Goal: Register for event/course

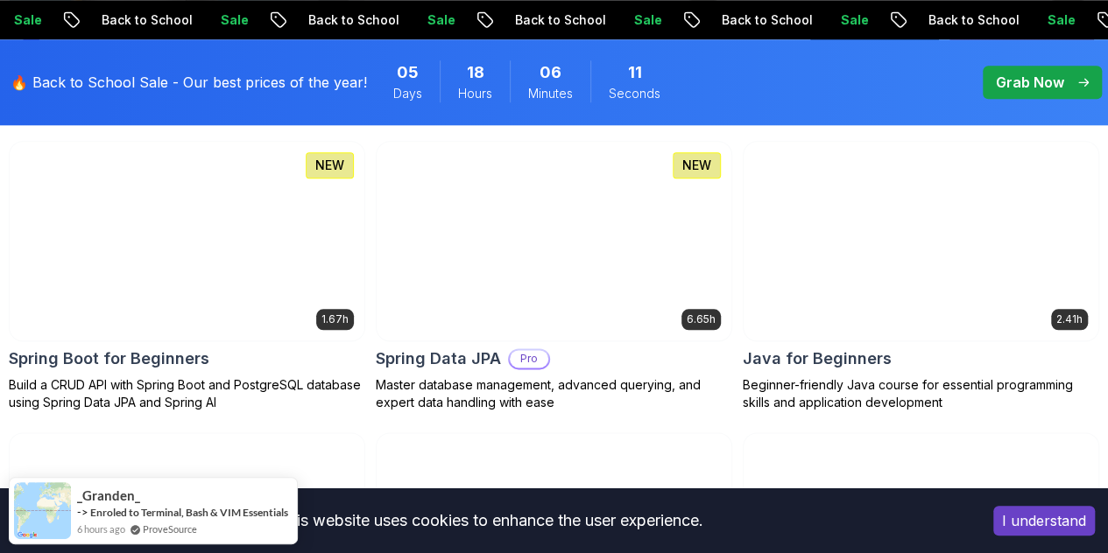
scroll to position [853, 0]
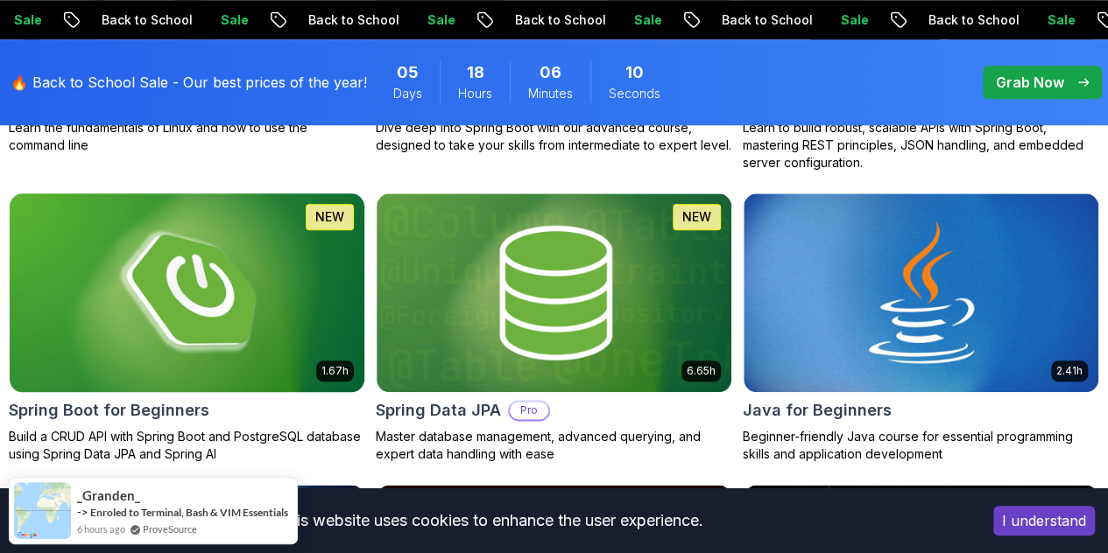
click at [373, 208] on img at bounding box center [187, 292] width 372 height 208
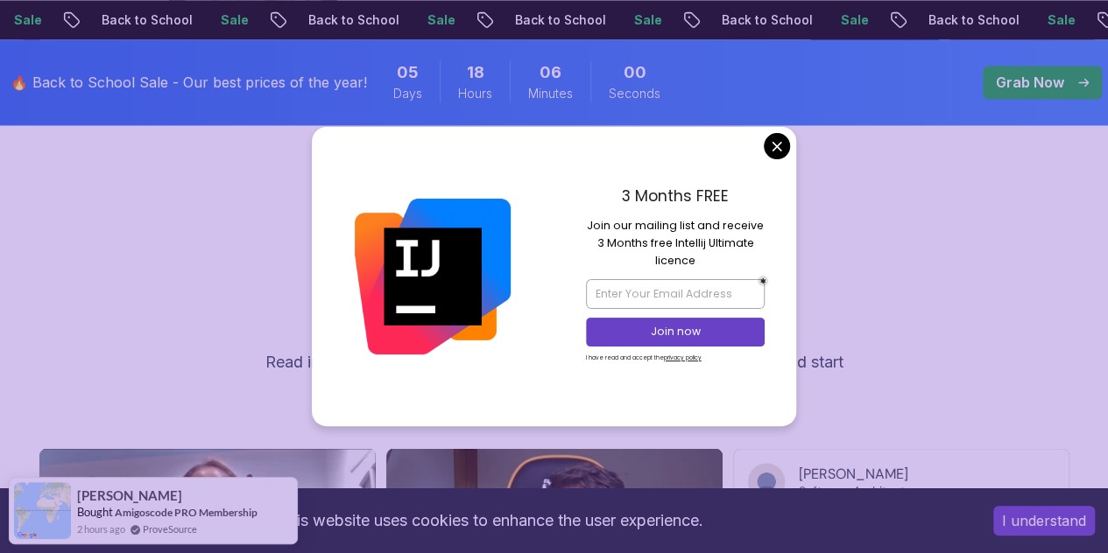
scroll to position [5153, 0]
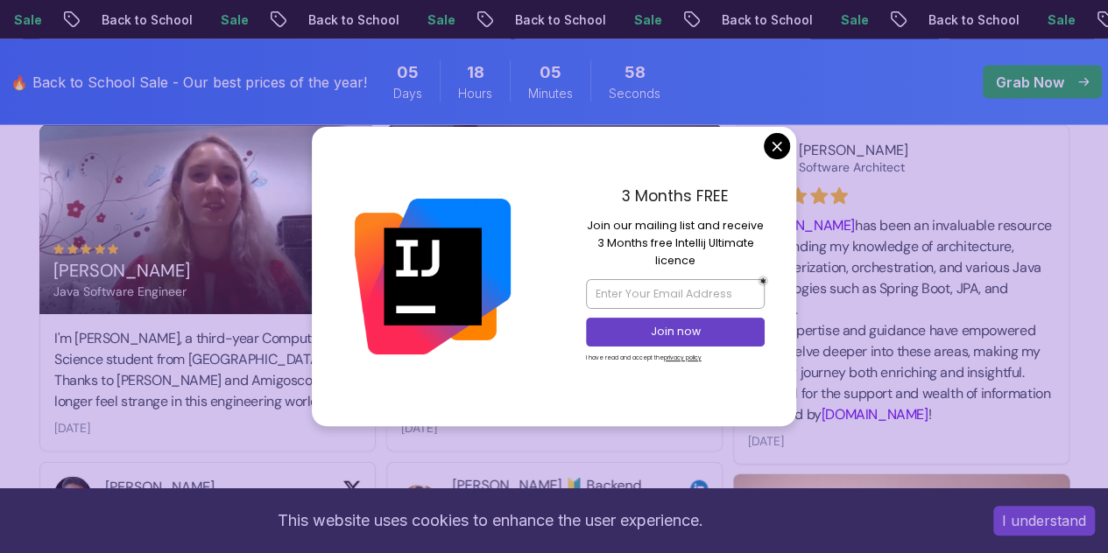
drag, startPoint x: 1102, startPoint y: 332, endPoint x: 1104, endPoint y: 357, distance: 25.5
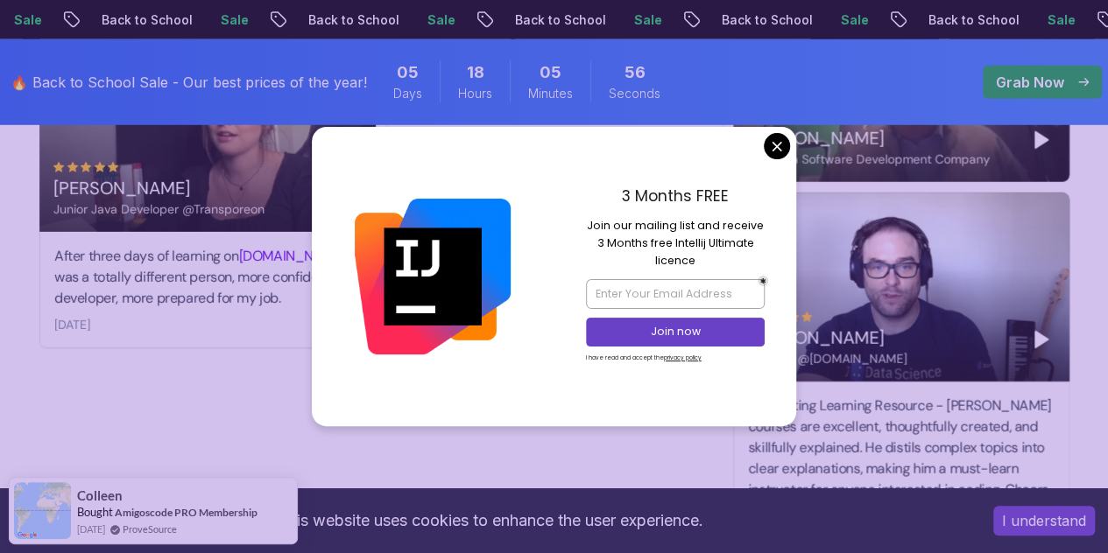
scroll to position [6008, 0]
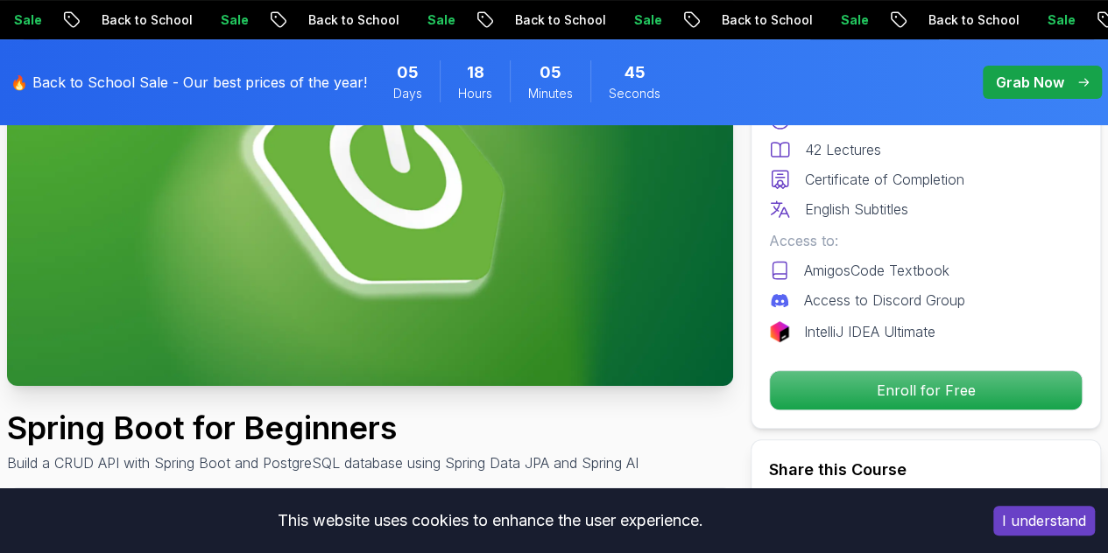
scroll to position [0, 0]
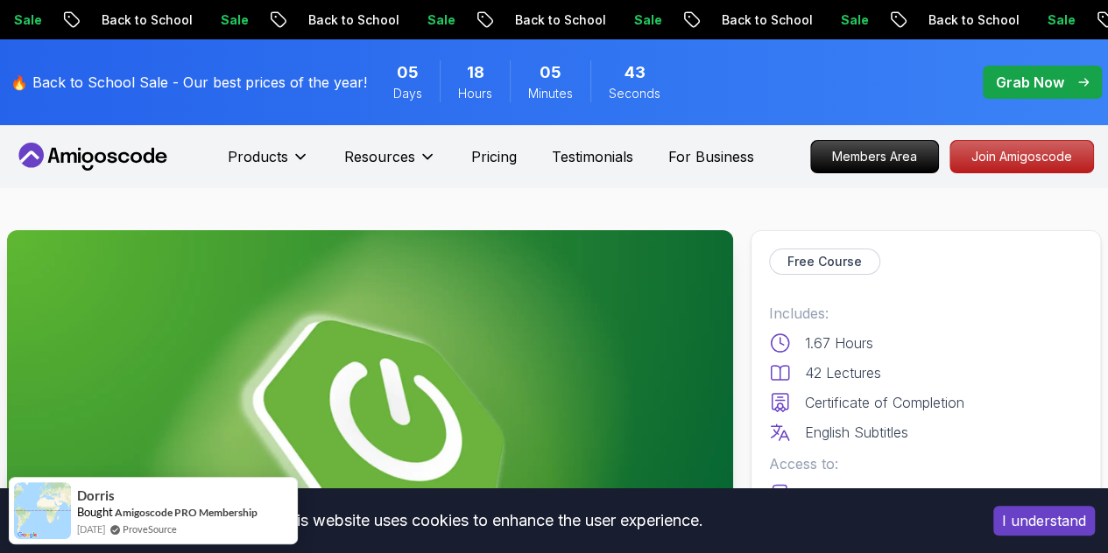
click at [79, 158] on icon at bounding box center [79, 157] width 3 height 11
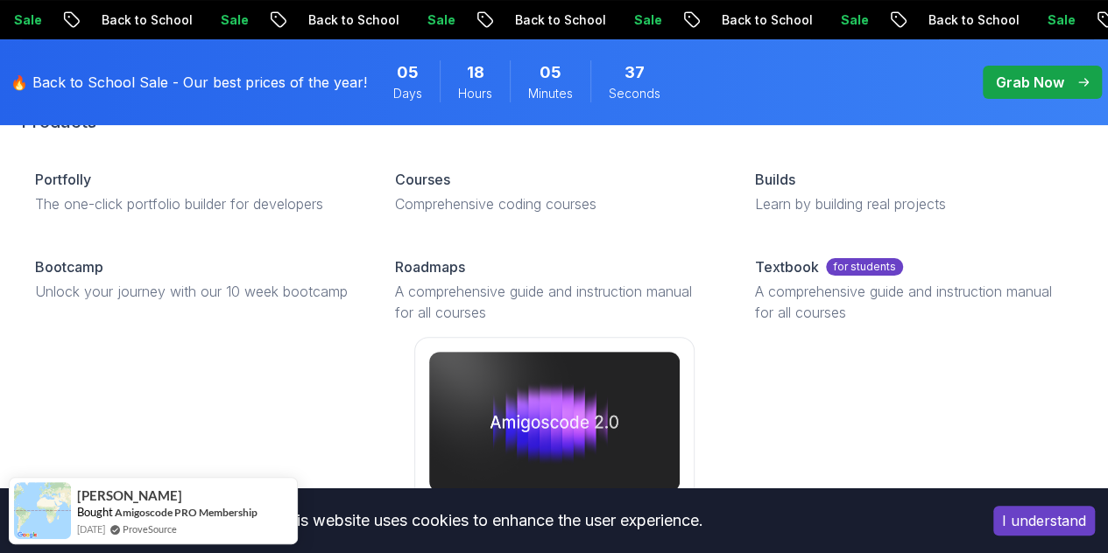
scroll to position [105, 0]
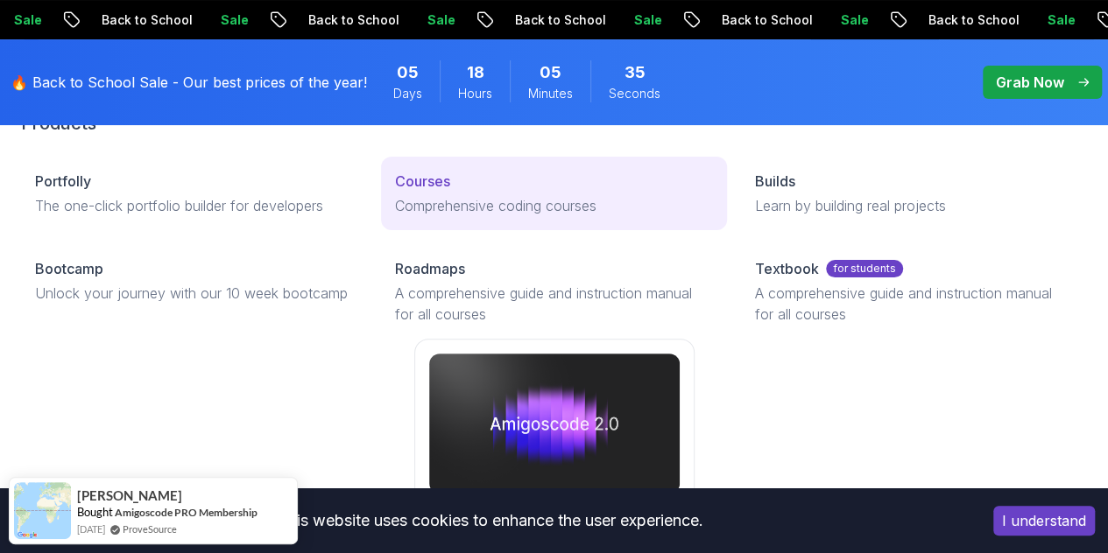
click at [395, 192] on p "Courses" at bounding box center [422, 181] width 55 height 21
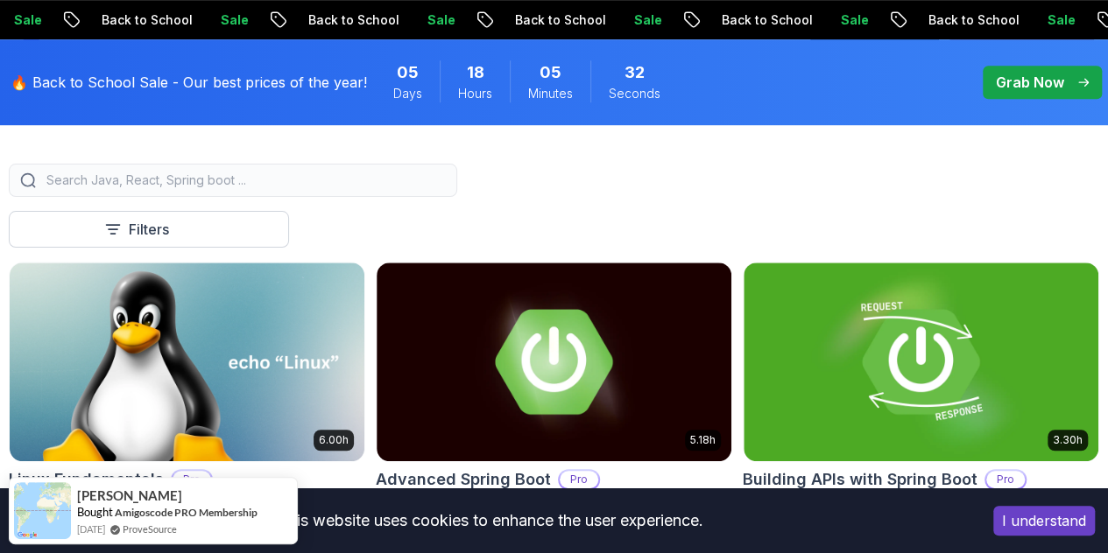
scroll to position [560, 0]
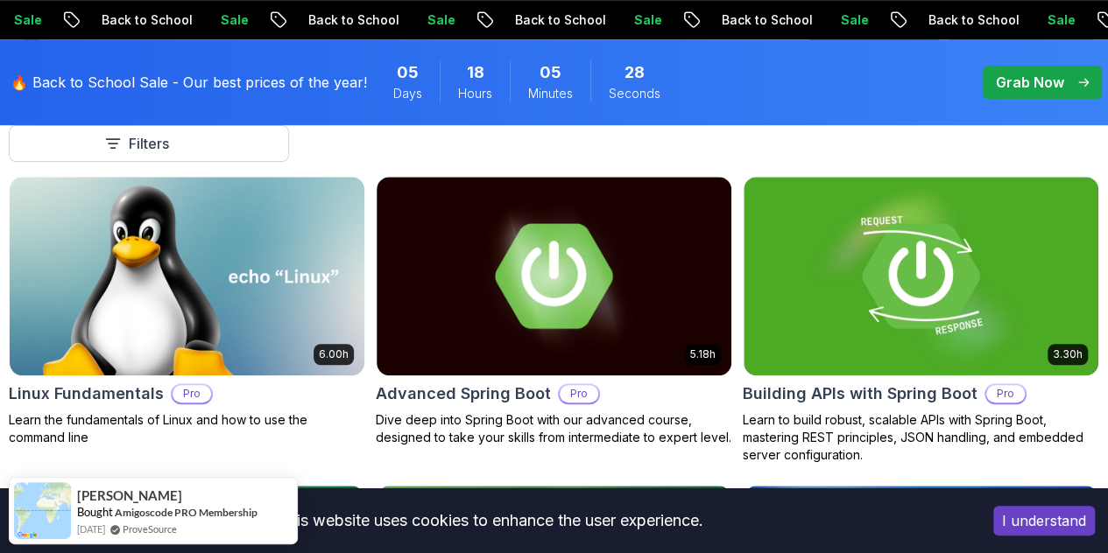
click at [0, 0] on button "Free" at bounding box center [0, 0] width 0 height 0
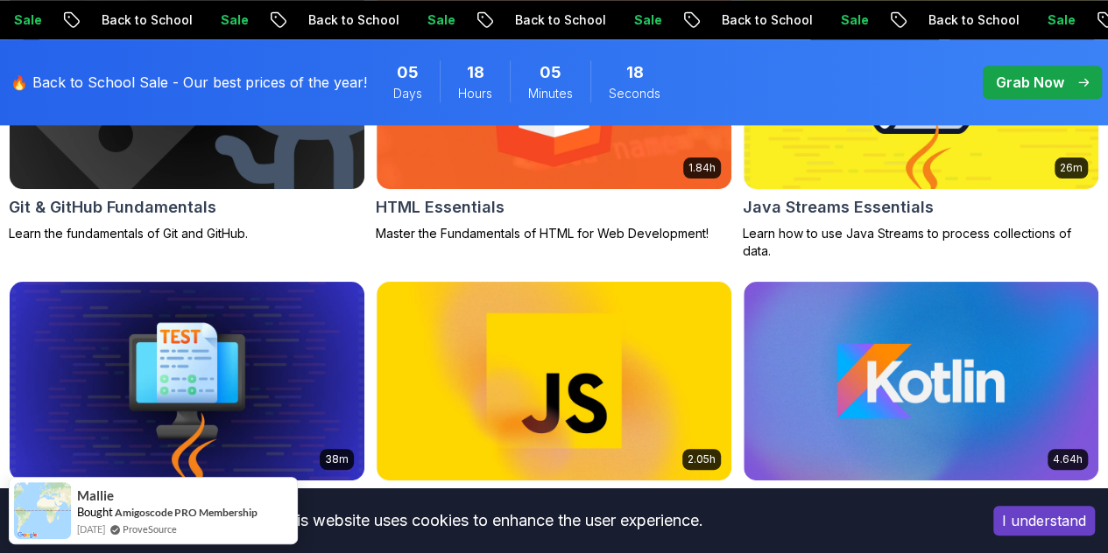
scroll to position [967, 0]
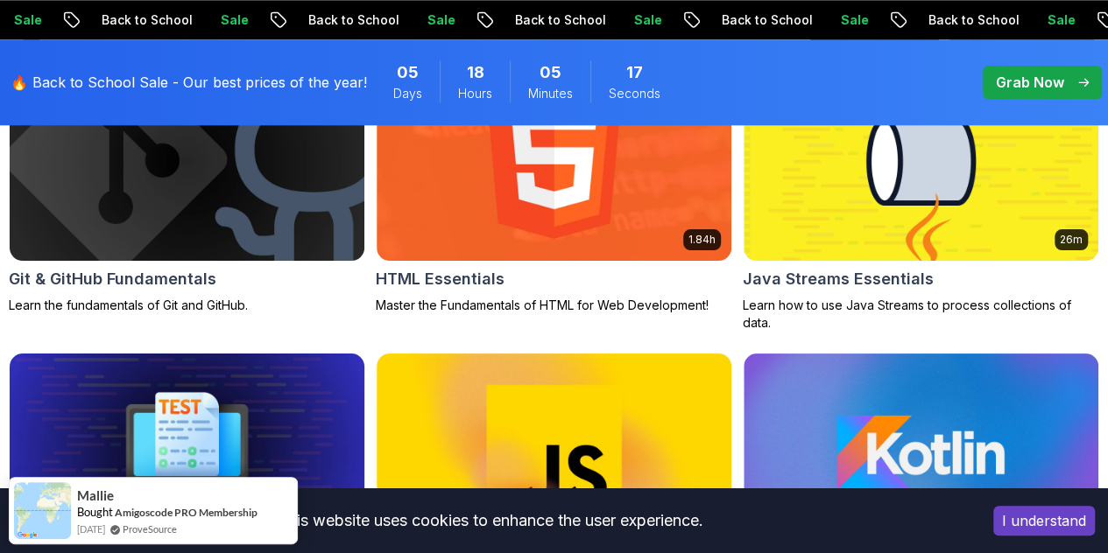
click at [373, 348] on img at bounding box center [187, 452] width 372 height 208
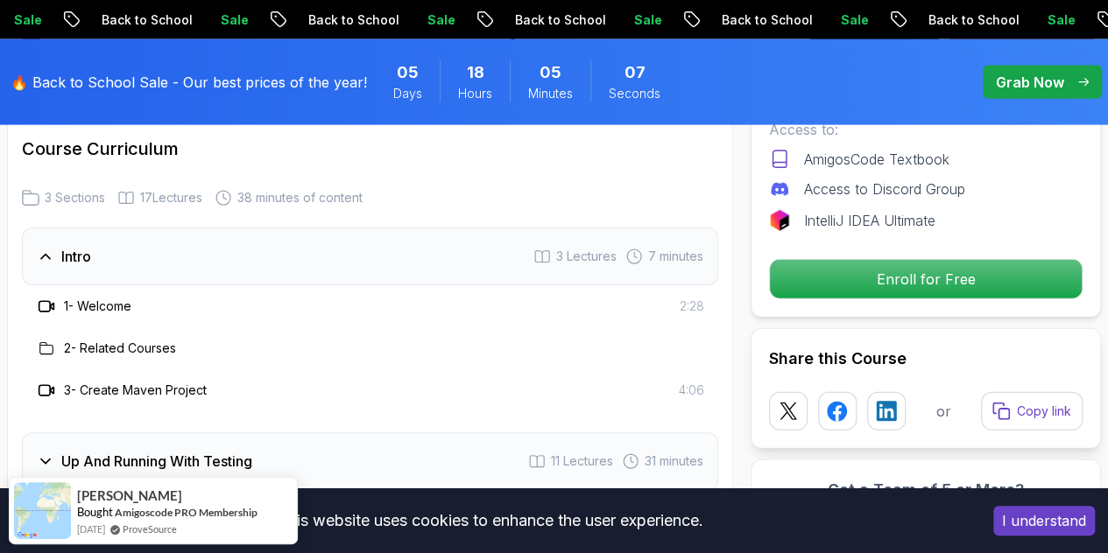
scroll to position [2104, 0]
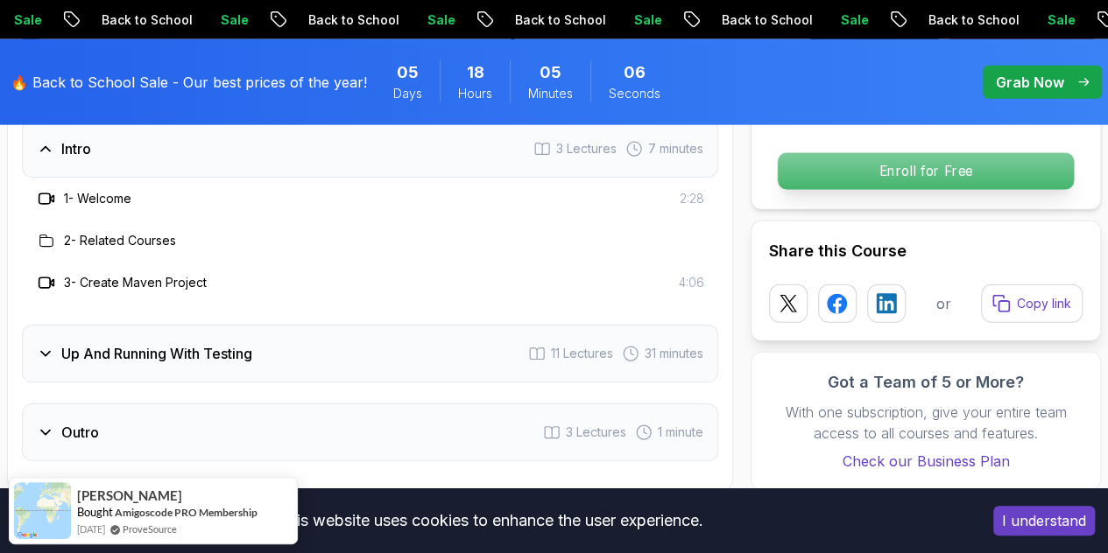
click at [999, 153] on p "Enroll for Free" at bounding box center [925, 171] width 296 height 37
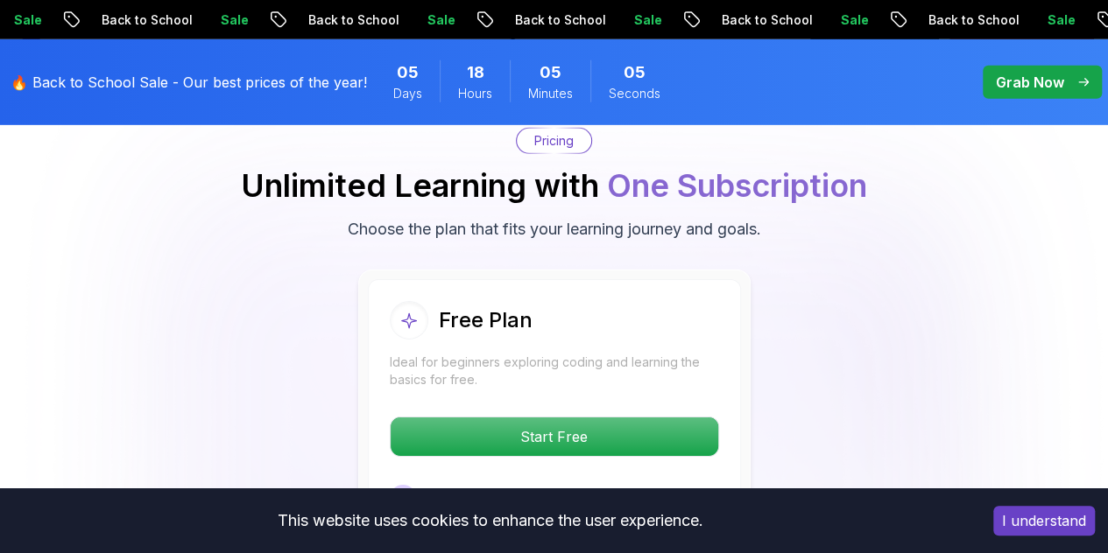
scroll to position [2702, 0]
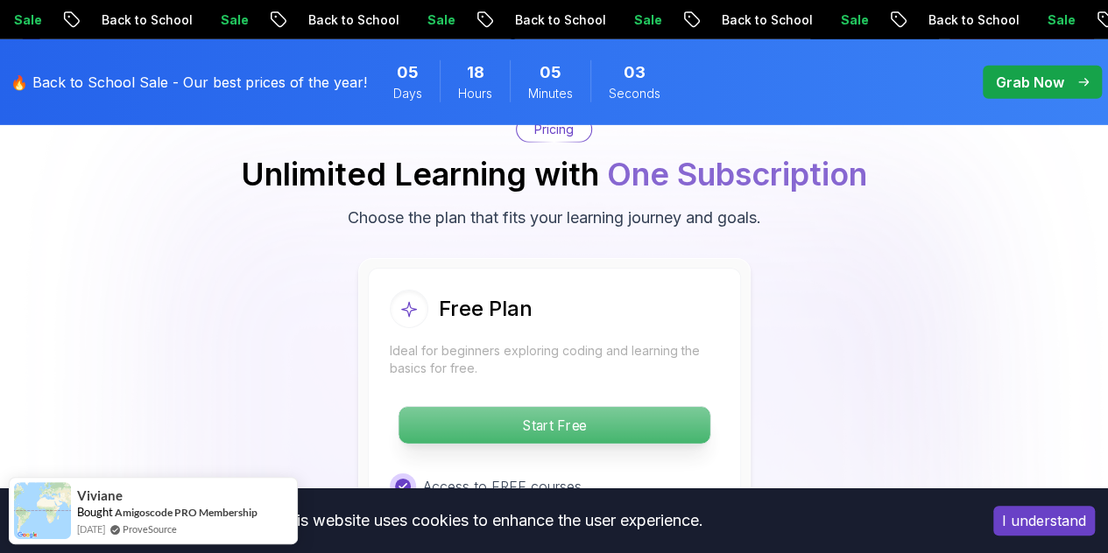
click at [671, 407] on p "Start Free" at bounding box center [553, 425] width 311 height 37
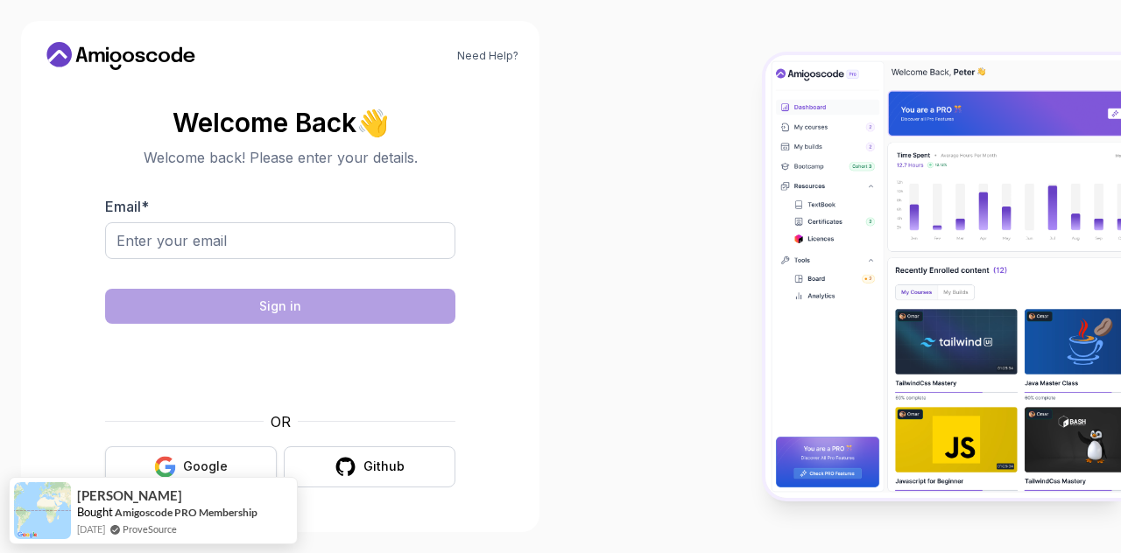
click at [206, 461] on div "Google" at bounding box center [205, 467] width 45 height 18
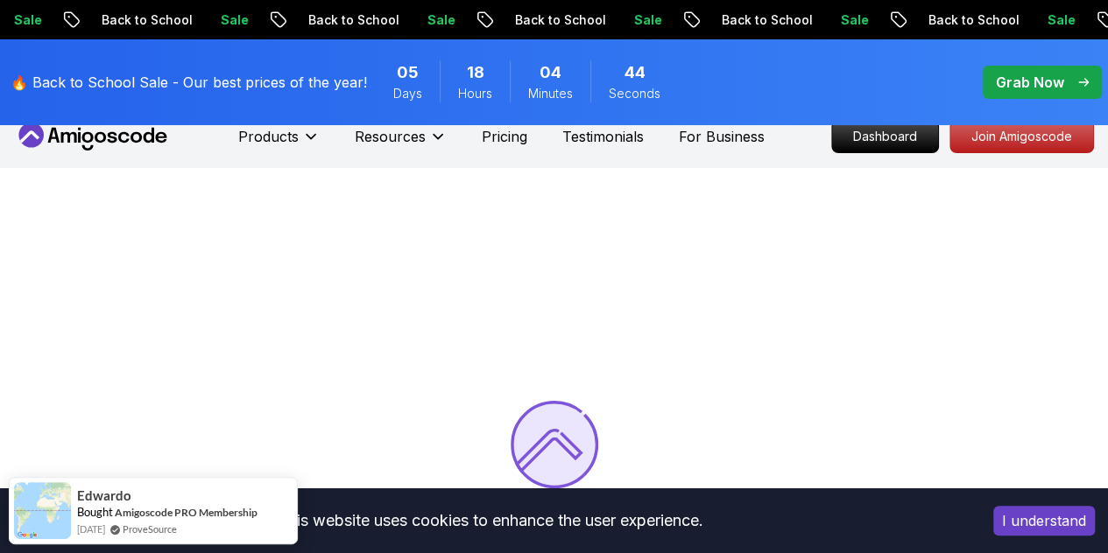
scroll to position [18, 0]
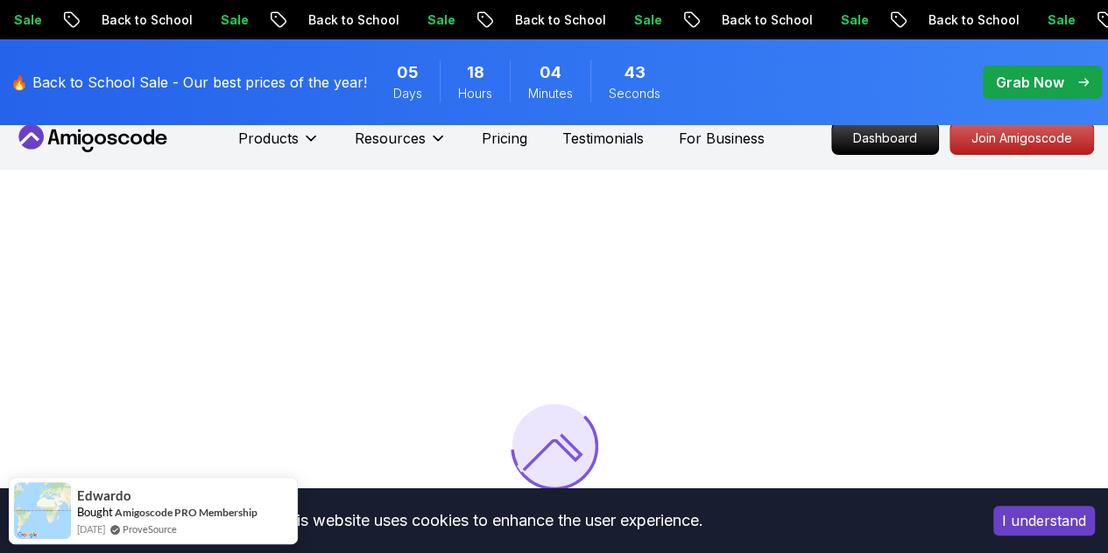
click at [1038, 532] on button "I understand" at bounding box center [1044, 521] width 102 height 30
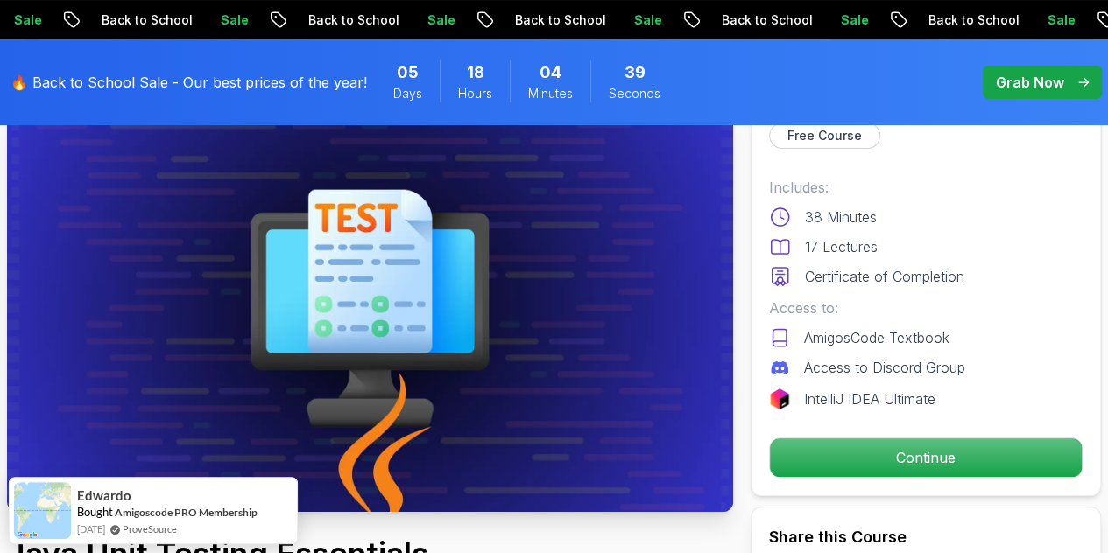
scroll to position [149, 0]
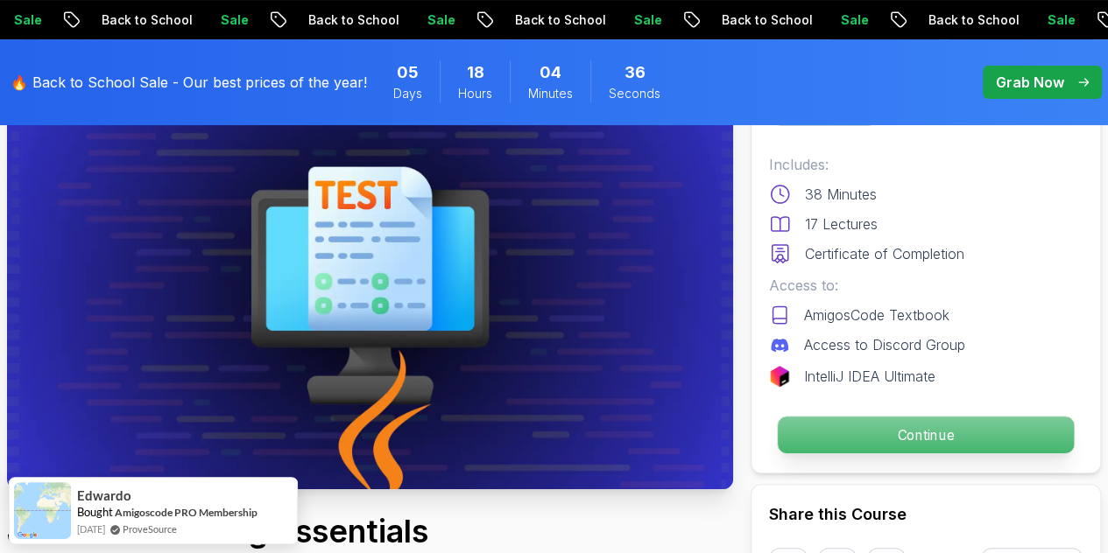
click at [939, 417] on p "Continue" at bounding box center [925, 435] width 296 height 37
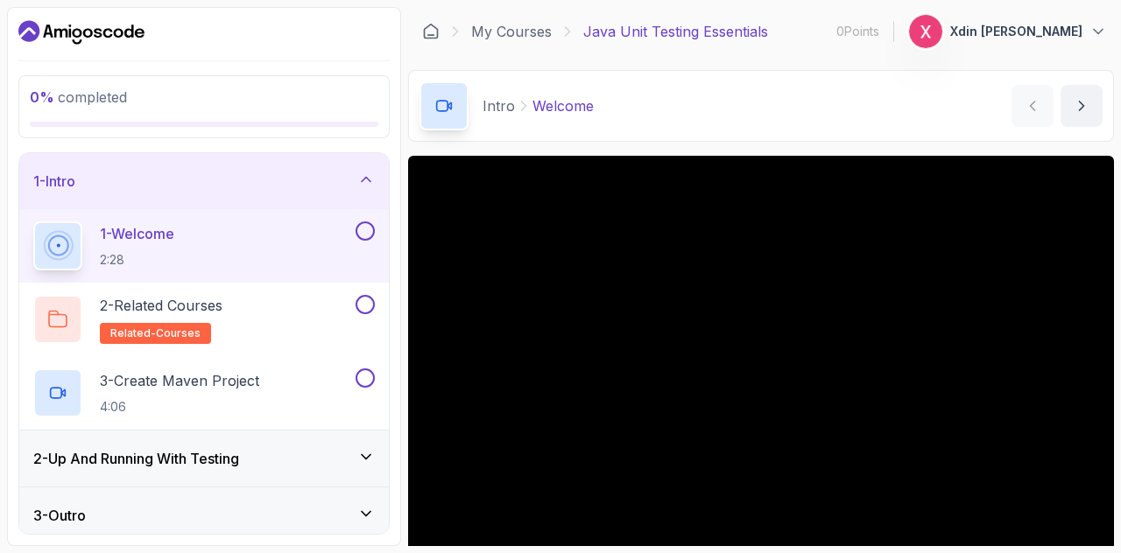
click at [394, 426] on div "0 % completed 1 - Intro 1 - Welcome 2:28 2 - Related Courses related-courses 3 …" at bounding box center [204, 276] width 394 height 539
click at [193, 383] on p "3 - Create Maven Project" at bounding box center [179, 380] width 159 height 21
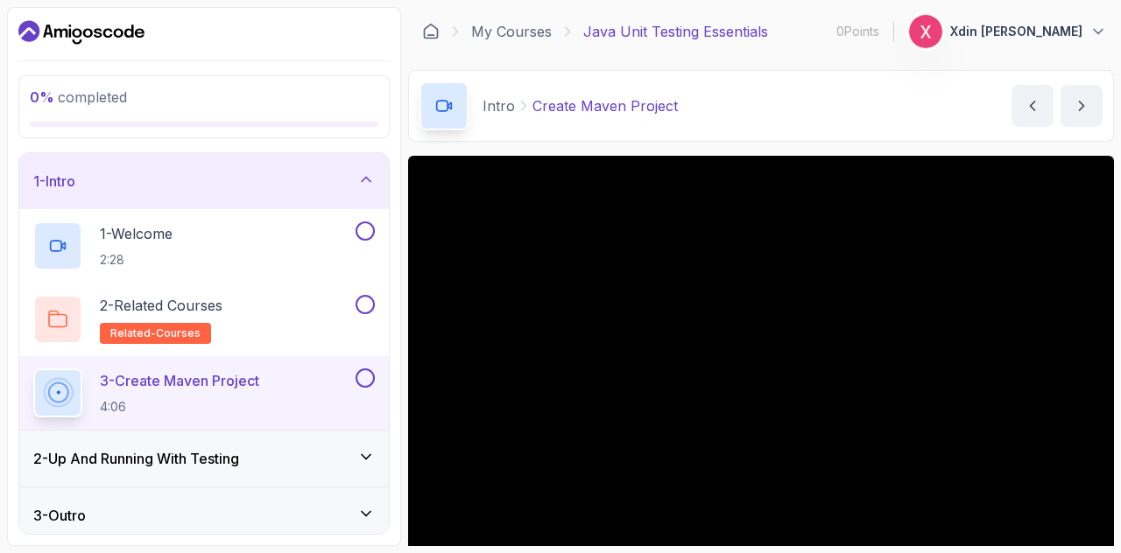
click at [259, 448] on div "2 - Up And Running With Testing" at bounding box center [203, 458] width 341 height 21
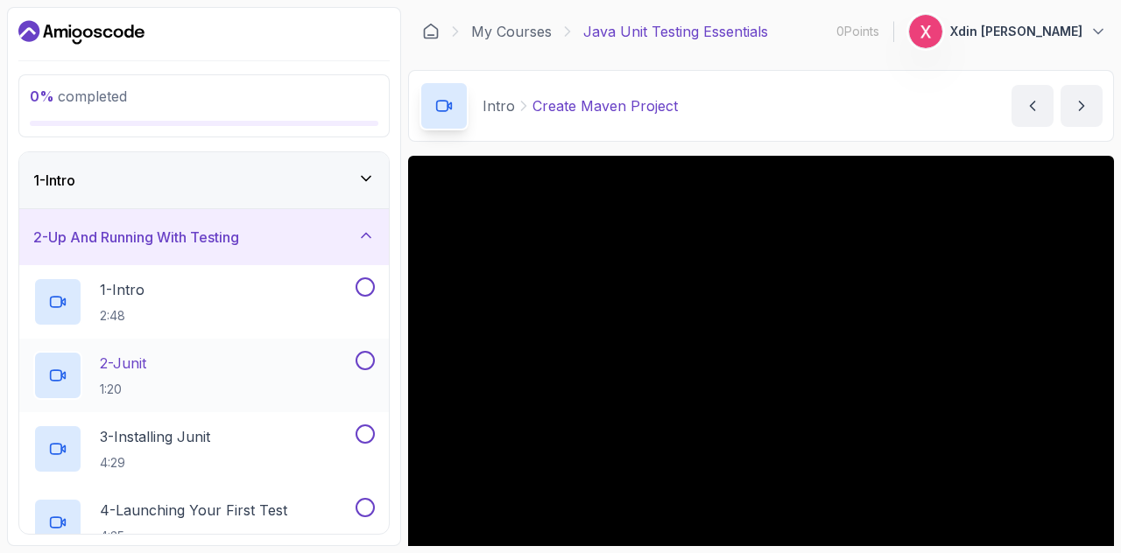
click at [244, 389] on div "2 - Junit 1:20" at bounding box center [192, 375] width 319 height 49
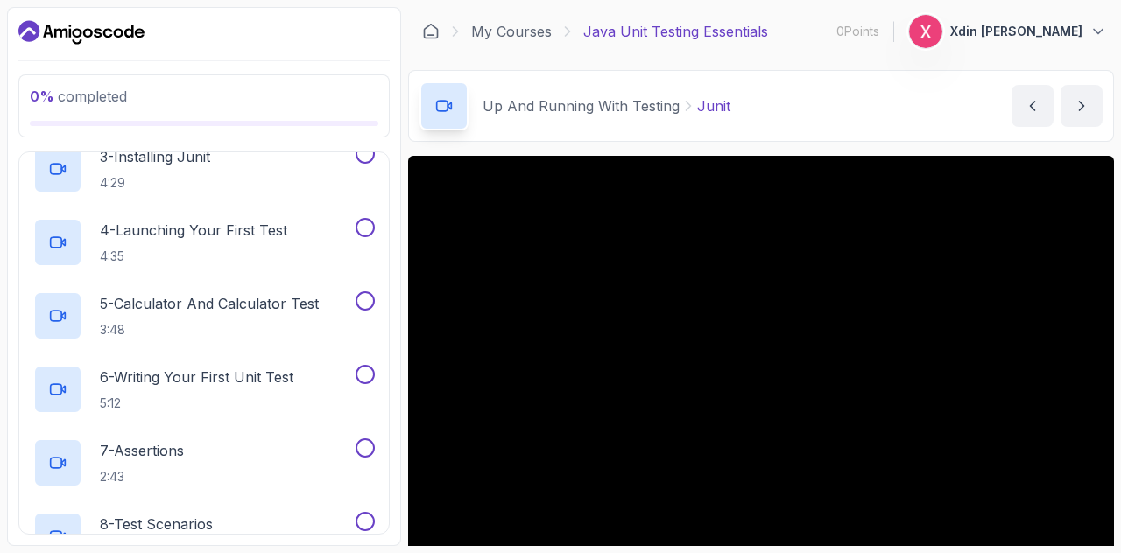
scroll to position [315, 0]
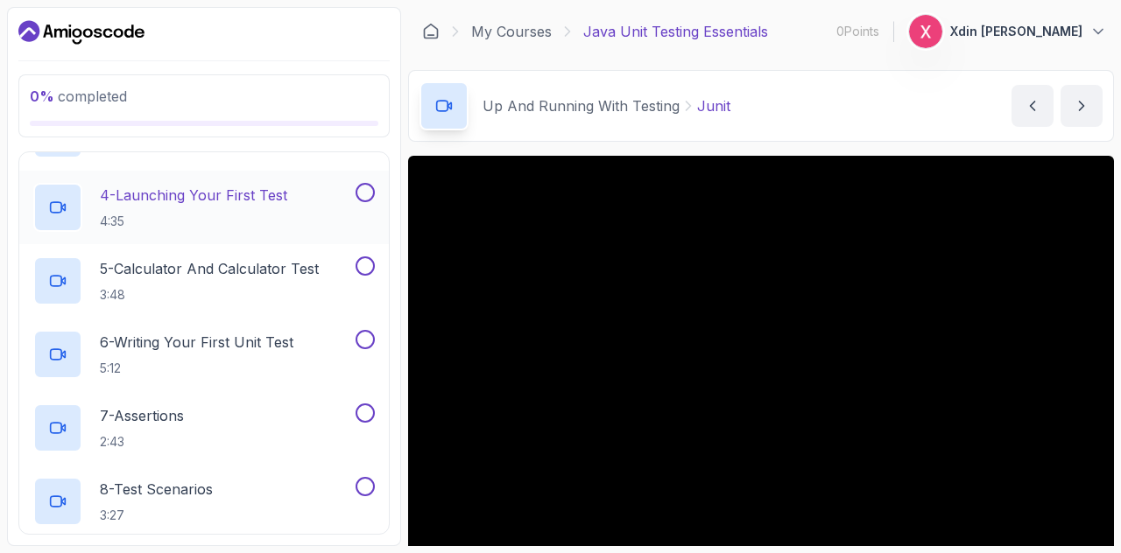
click at [243, 233] on div "4 - Launching Your First Test 4:35" at bounding box center [203, 208] width 369 height 74
click at [227, 208] on h2 "4 - Launching Your First Test 4:35" at bounding box center [193, 208] width 187 height 46
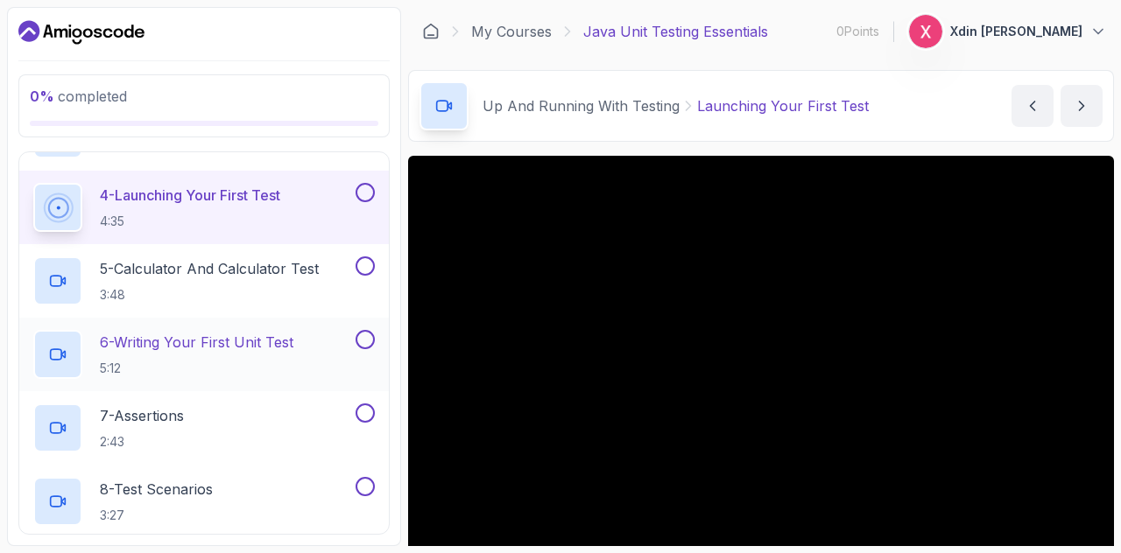
click at [200, 339] on p "6 - Writing Your First Unit Test" at bounding box center [196, 342] width 193 height 21
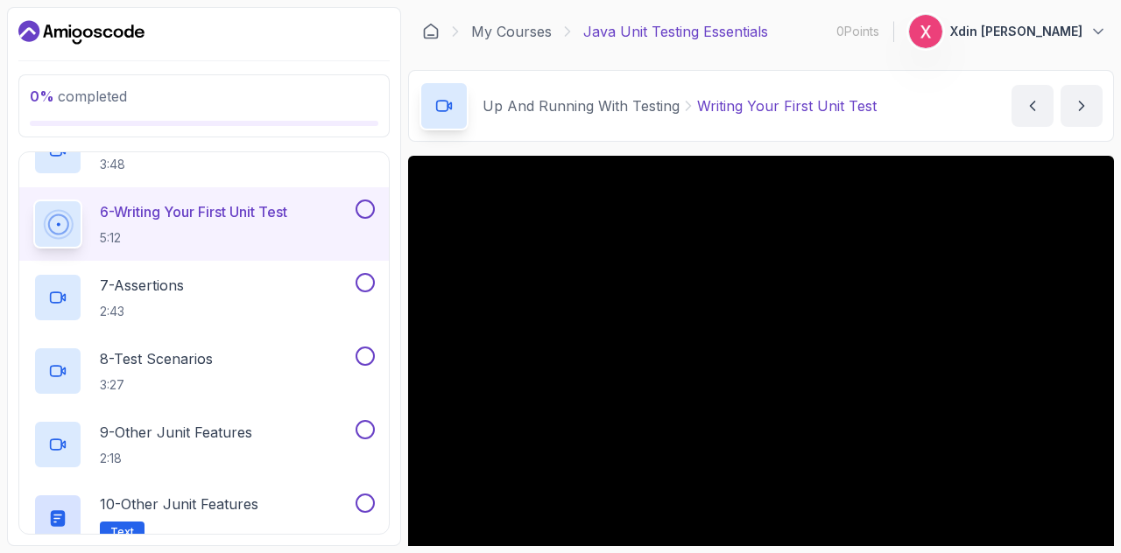
scroll to position [385, 0]
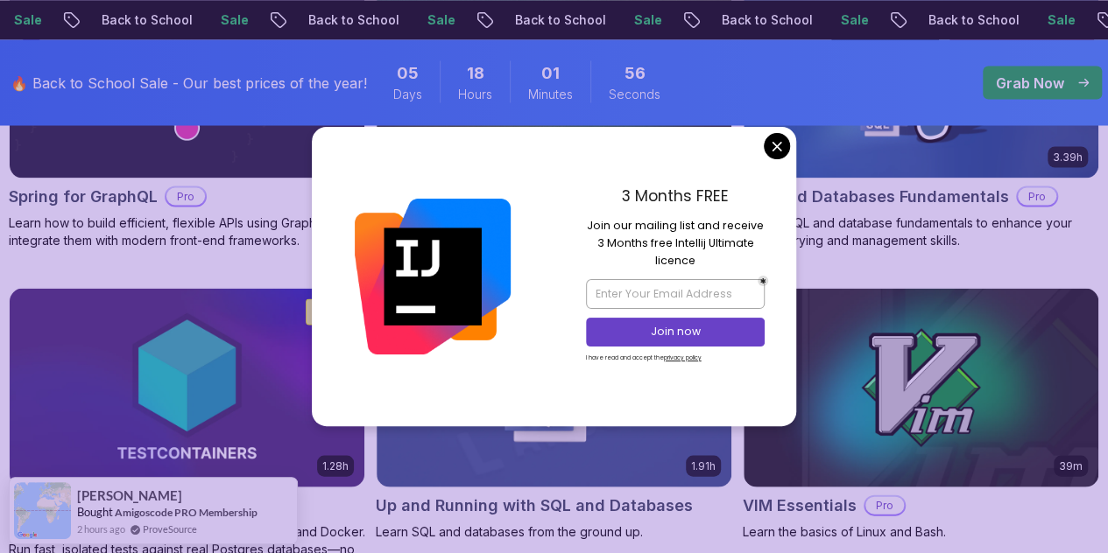
scroll to position [5248, 0]
